Goal: Task Accomplishment & Management: Manage account settings

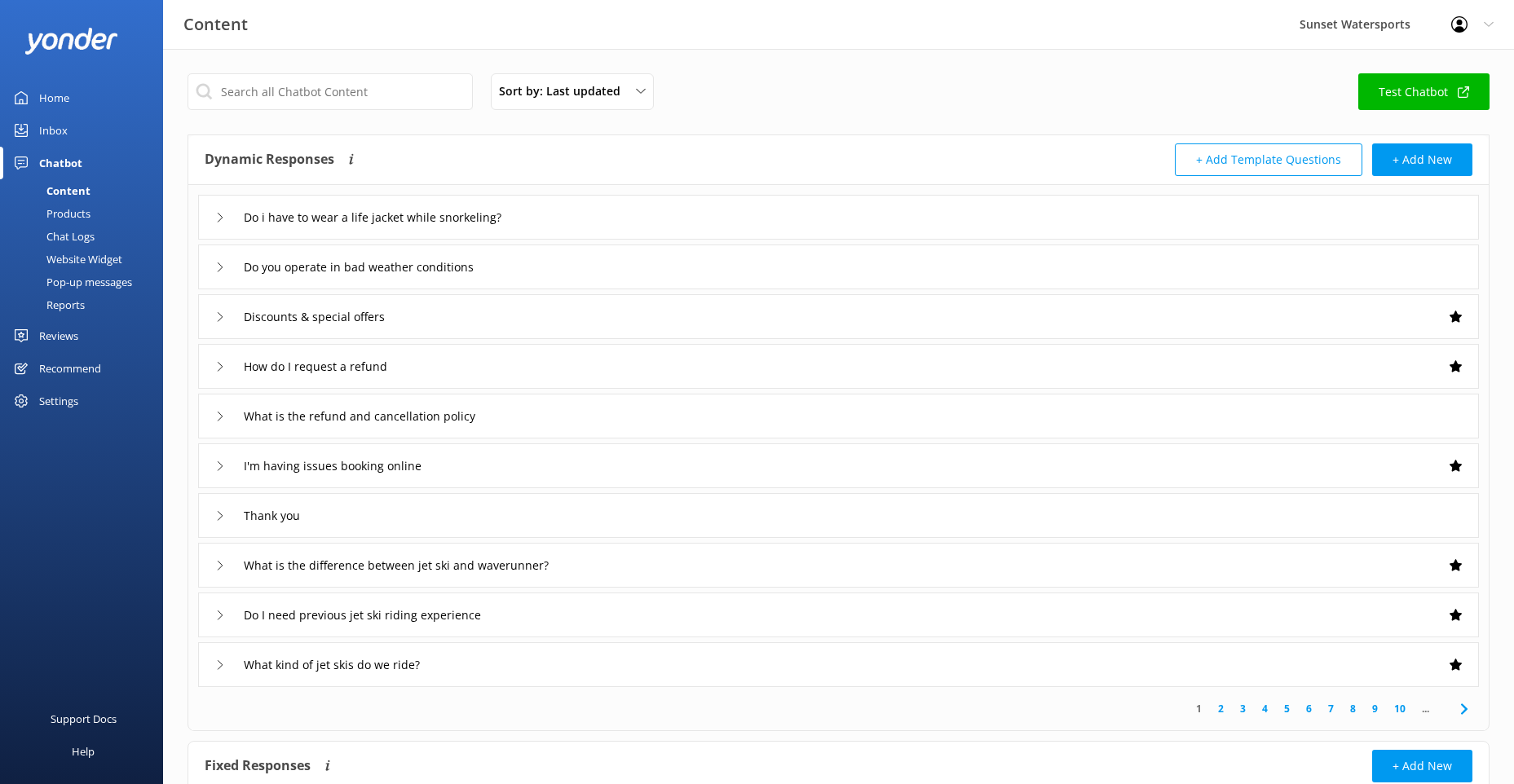
click at [62, 153] on div "Chatbot" at bounding box center [61, 163] width 43 height 33
click at [44, 127] on div "Inbox" at bounding box center [54, 130] width 28 height 33
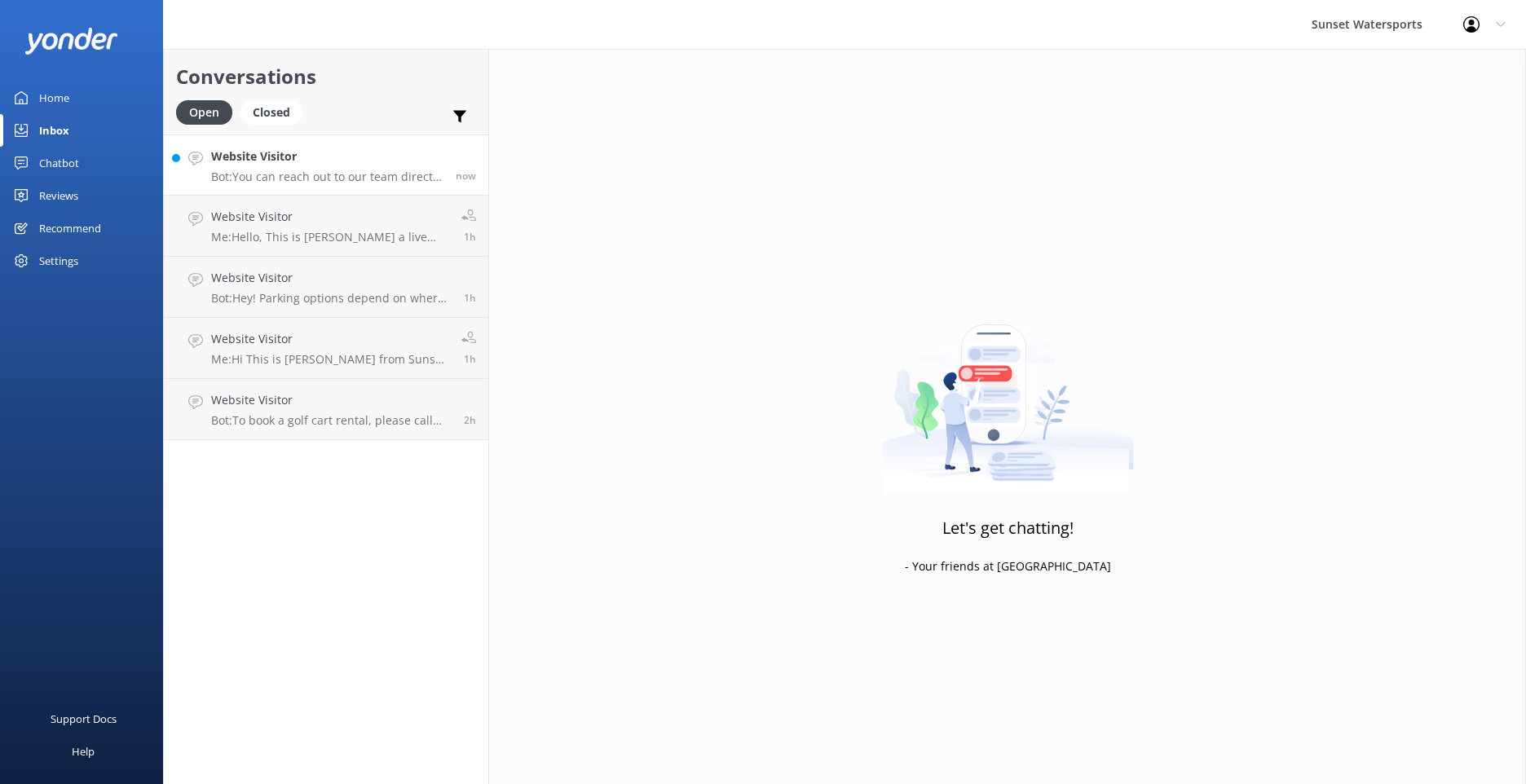
click at [415, 176] on p "Bot: You can reach out to our team directly at [PHONE_NUMBER] for immediate ass…" at bounding box center [327, 177] width 232 height 15
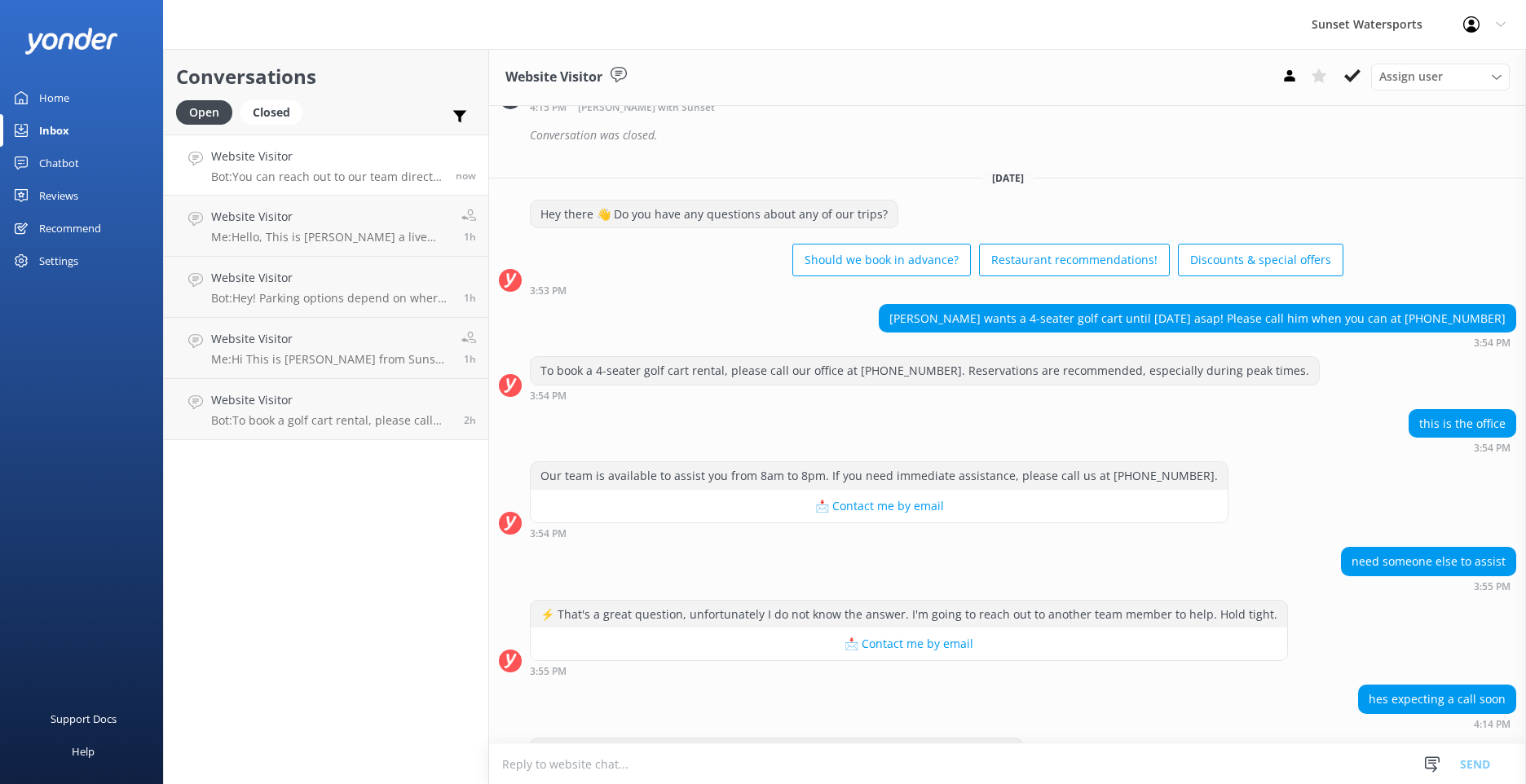
scroll to position [24597, 0]
